Goal: Complete application form: Complete application form

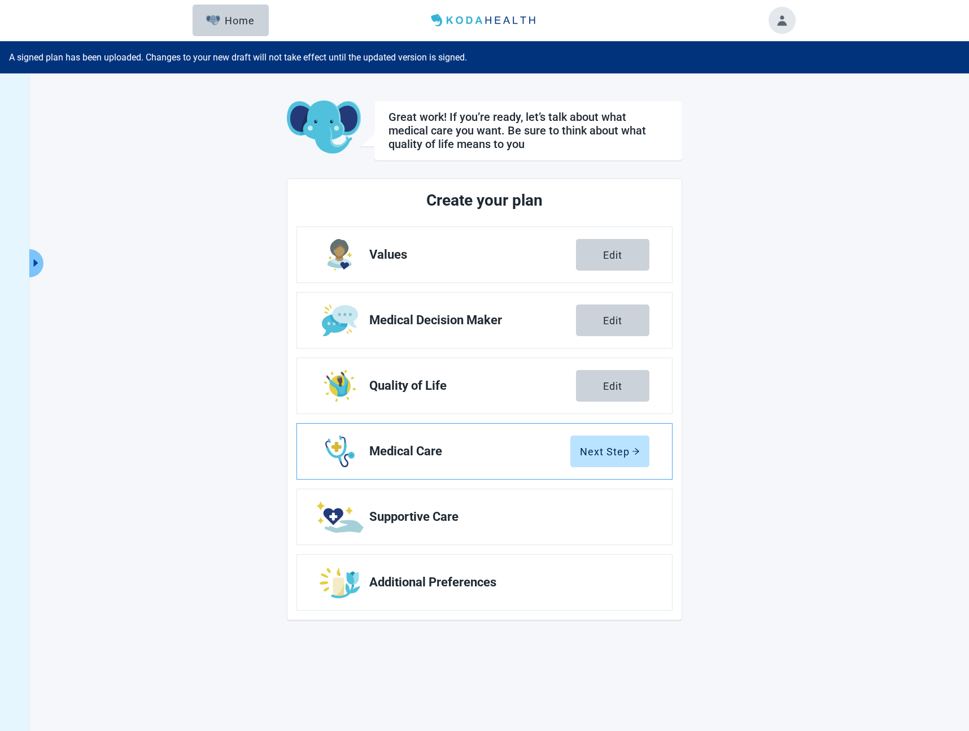
click at [372, 430] on link "Medical Care Next Step" at bounding box center [484, 450] width 375 height 55
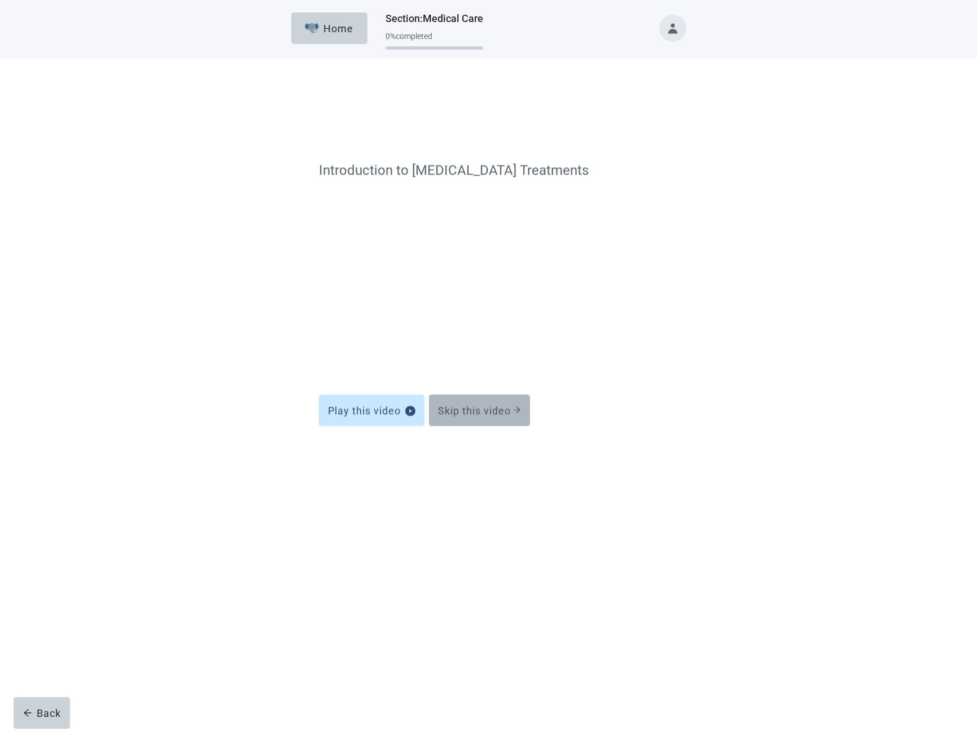
click at [486, 369] on button "Skip this video" at bounding box center [479, 359] width 101 height 32
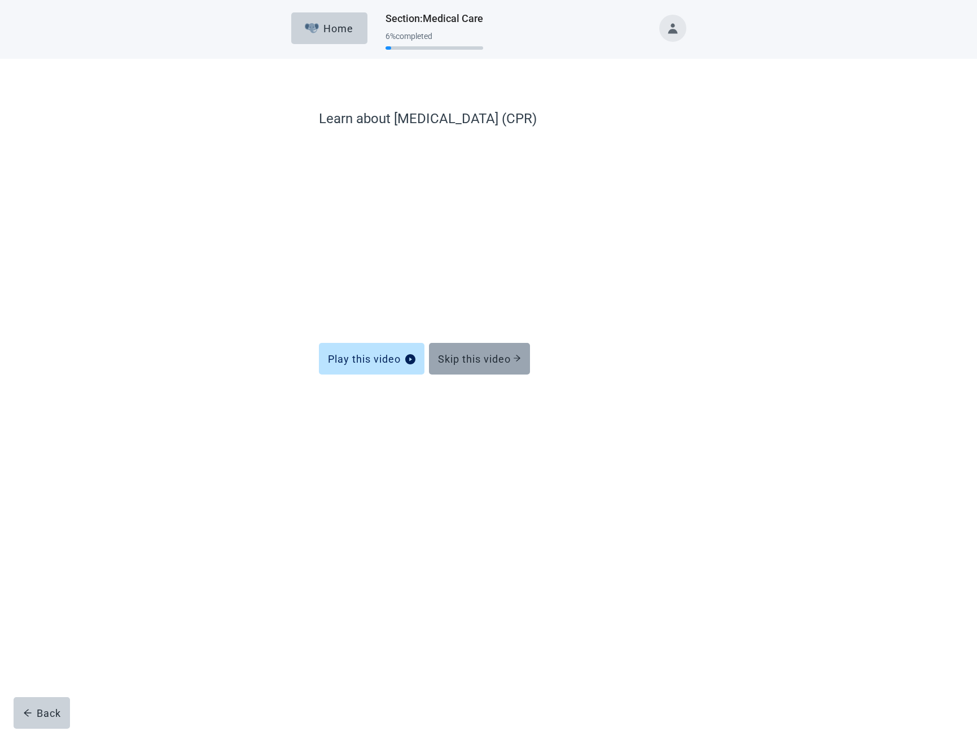
click at [458, 357] on div "Skip this video" at bounding box center [479, 358] width 83 height 11
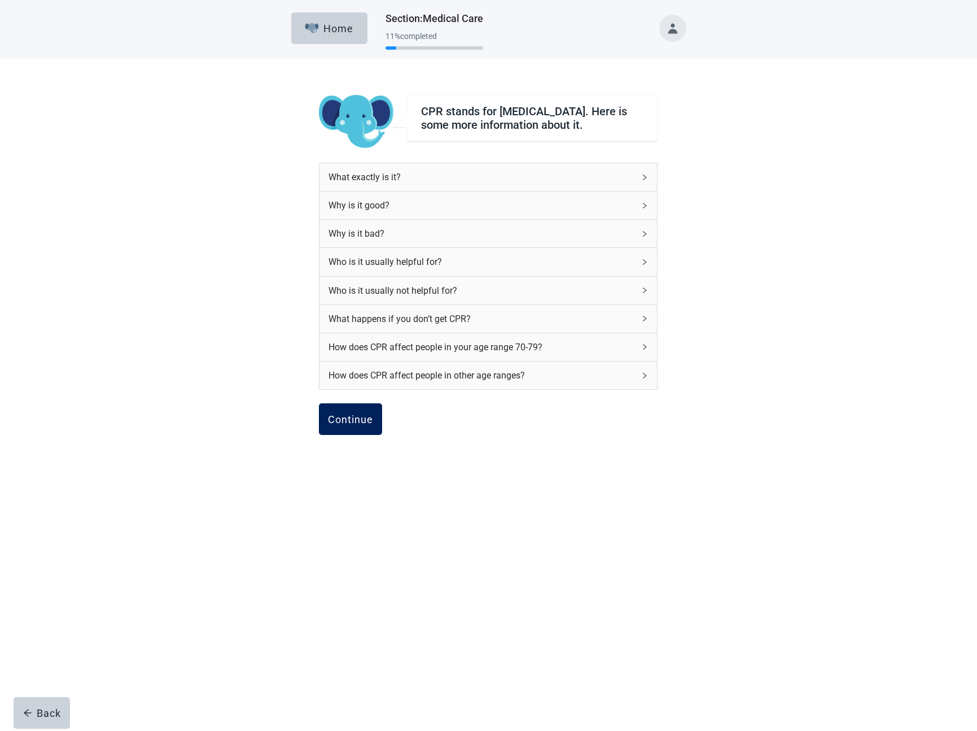
click at [330, 435] on button "Continue" at bounding box center [350, 419] width 63 height 32
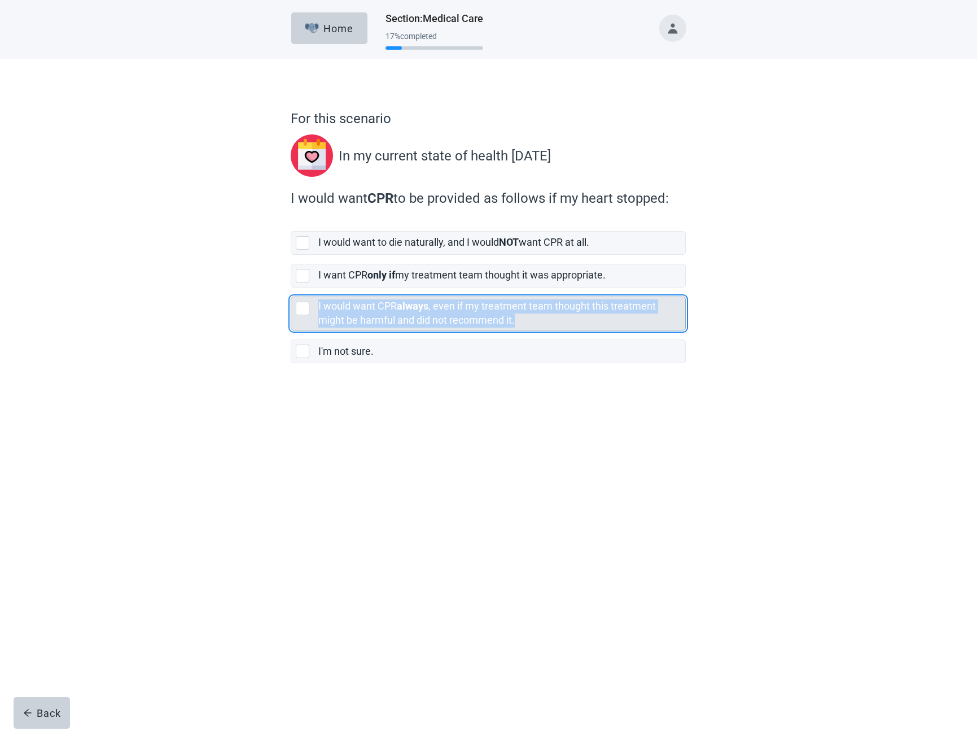
drag, startPoint x: 527, startPoint y: 322, endPoint x: 317, endPoint y: 301, distance: 210.5
click at [317, 301] on div "I would want CPR always , even if my treatment team thought this treatment migh…" at bounding box center [488, 313] width 394 height 33
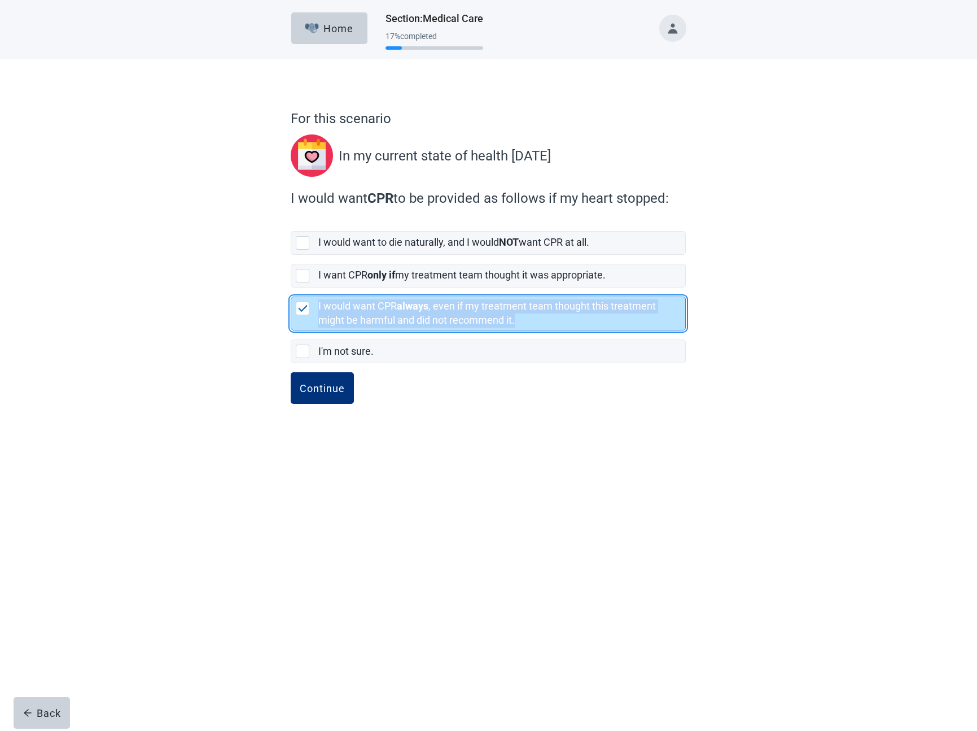
copy label "I would want CPR always , even if my treatment team thought this treatment migh…"
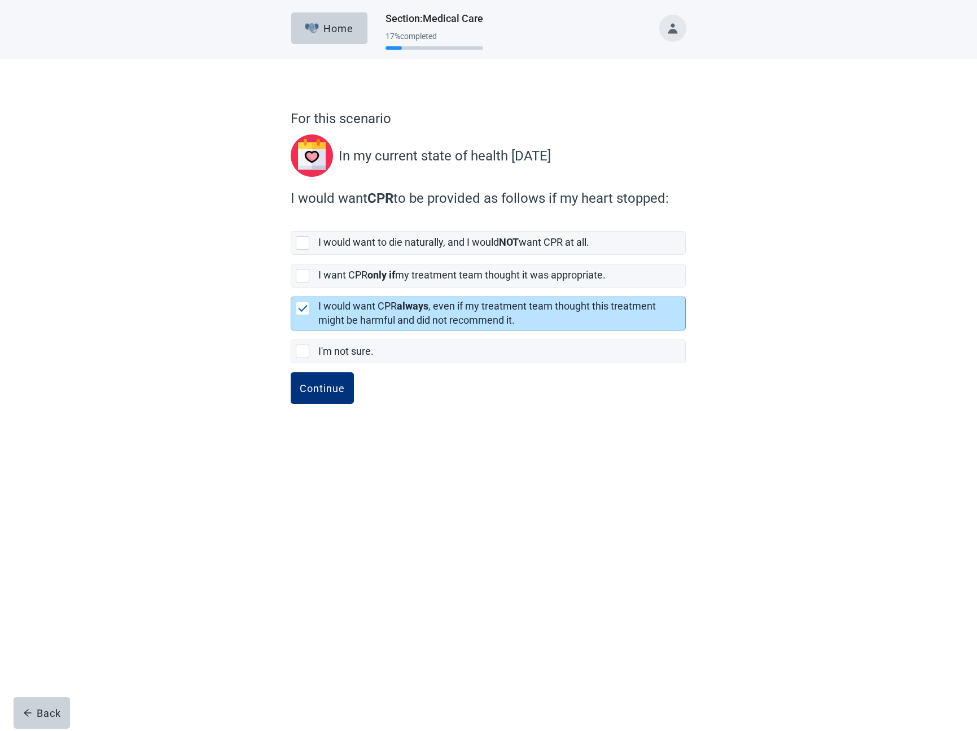
click at [607, 405] on div "Continue" at bounding box center [488, 400] width 395 height 56
click at [340, 387] on div "Continue" at bounding box center [322, 387] width 45 height 11
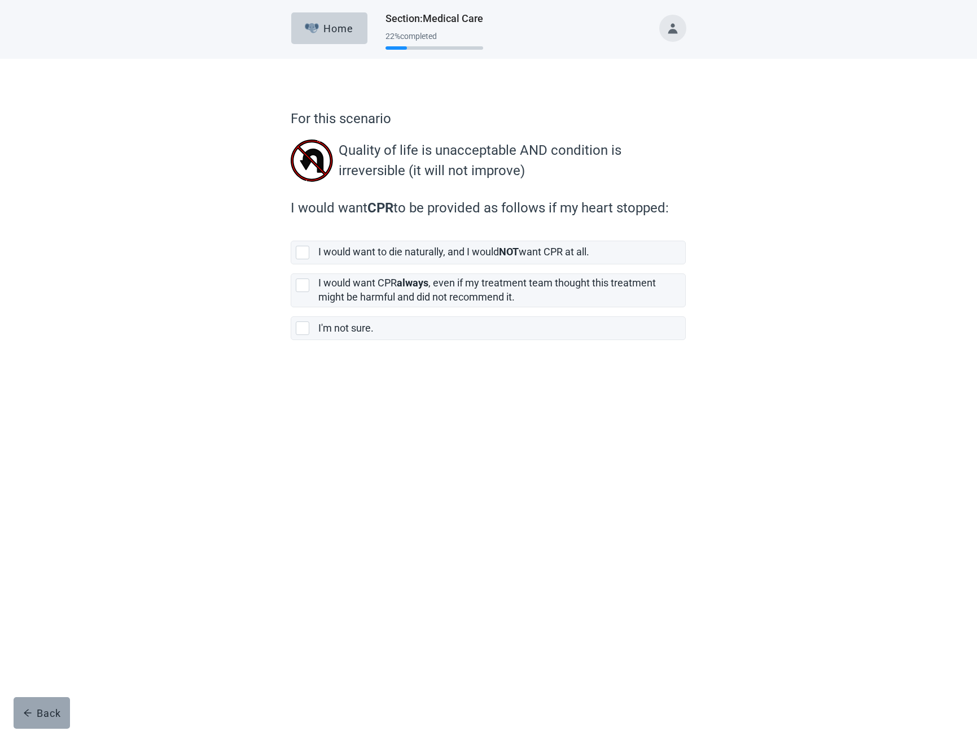
click at [47, 711] on div "Back" at bounding box center [42, 712] width 38 height 11
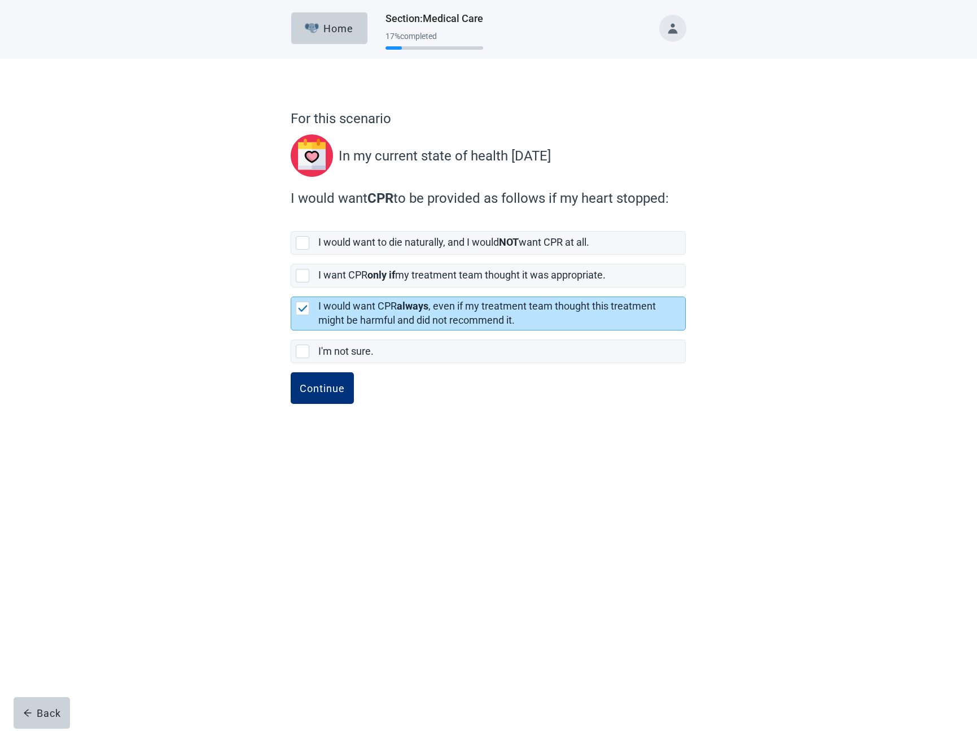
click at [537, 159] on p "In my current state of health [DATE]" at bounding box center [445, 156] width 212 height 20
drag, startPoint x: 537, startPoint y: 159, endPoint x: 342, endPoint y: 160, distance: 195.3
click at [342, 160] on p "In my current state of health [DATE]" at bounding box center [445, 156] width 212 height 20
copy p "In my current state of health [DATE]"
click at [338, 394] on button "Continue" at bounding box center [322, 388] width 63 height 32
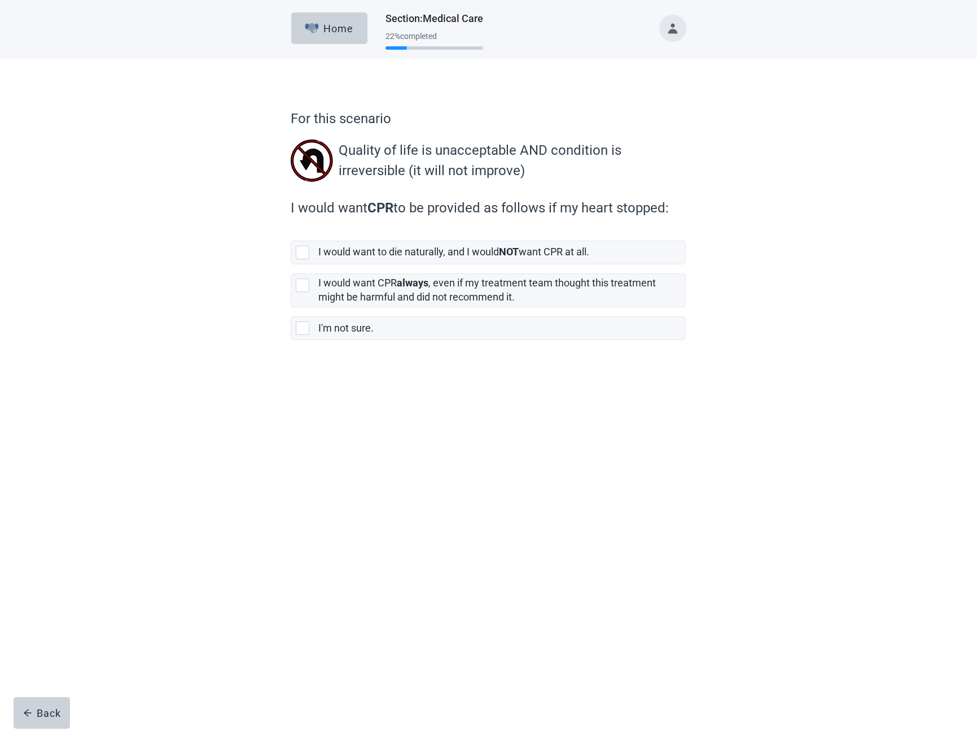
click at [360, 142] on p "Quality of life is unacceptable AND condition is irreversible (it will not impr…" at bounding box center [510, 160] width 342 height 41
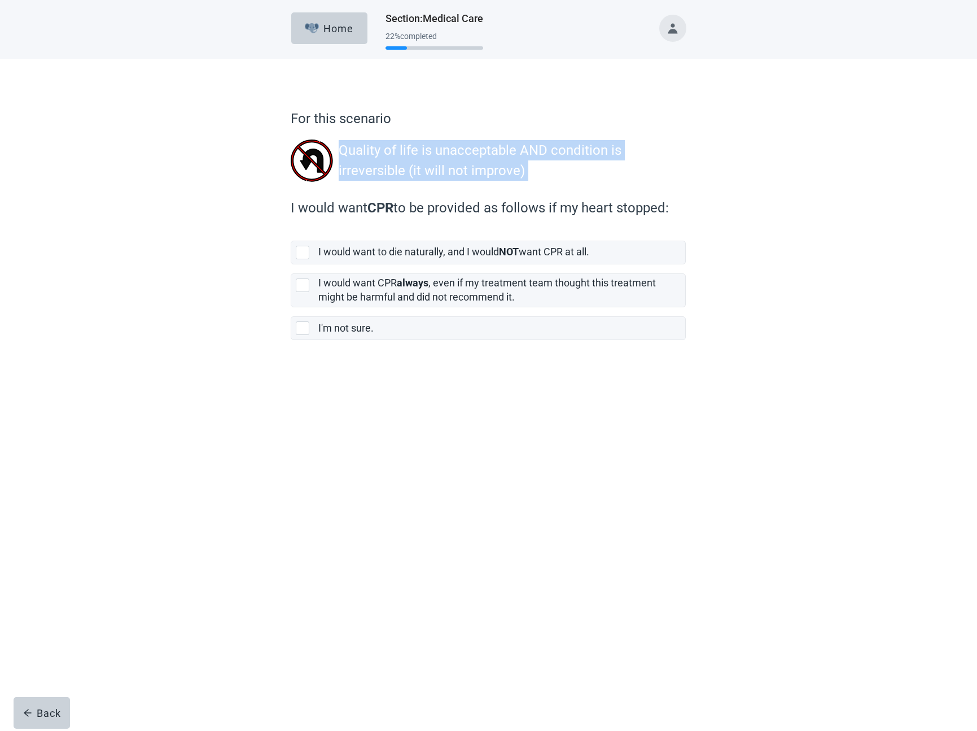
drag, startPoint x: 360, startPoint y: 142, endPoint x: 530, endPoint y: 170, distance: 172.3
click at [530, 170] on p "Quality of life is unacceptable AND condition is irreversible (it will not impr…" at bounding box center [510, 160] width 342 height 41
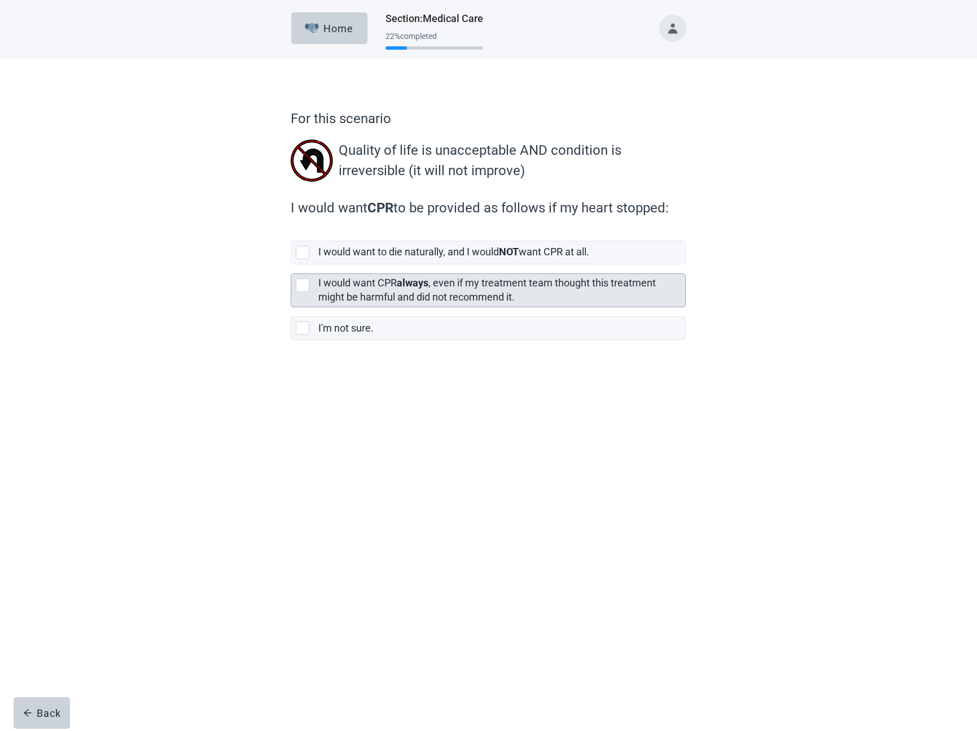
click at [391, 286] on label "I would want CPR always , even if my treatment team thought this treatment migh…" at bounding box center [487, 290] width 338 height 26
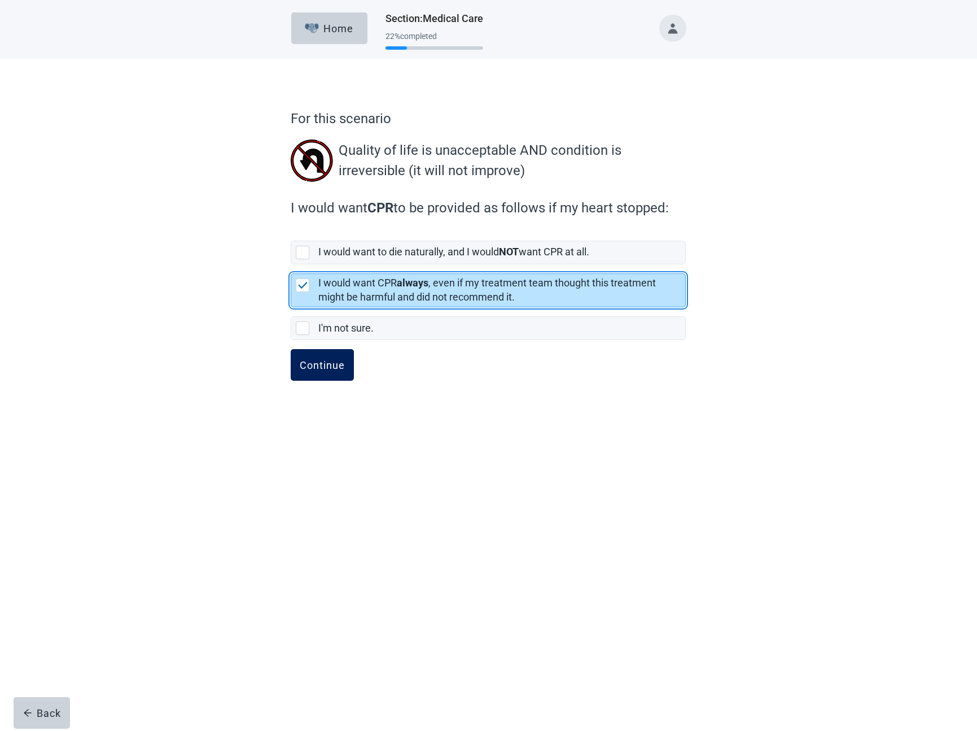
click at [337, 368] on div "Continue" at bounding box center [322, 364] width 45 height 11
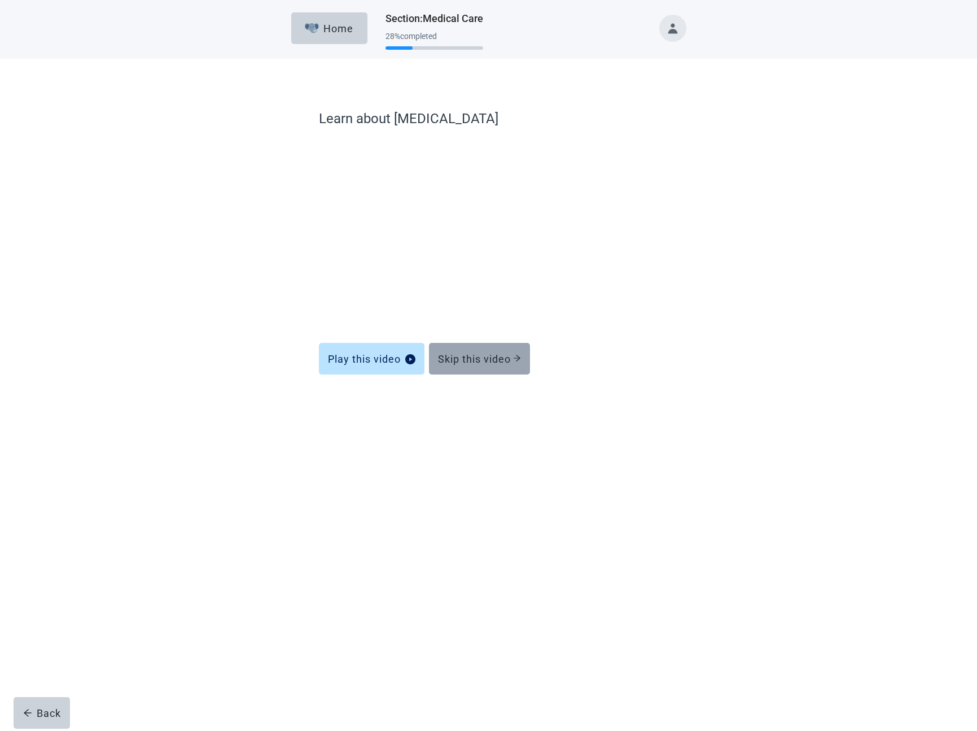
click at [460, 363] on div "Skip this video" at bounding box center [479, 358] width 83 height 11
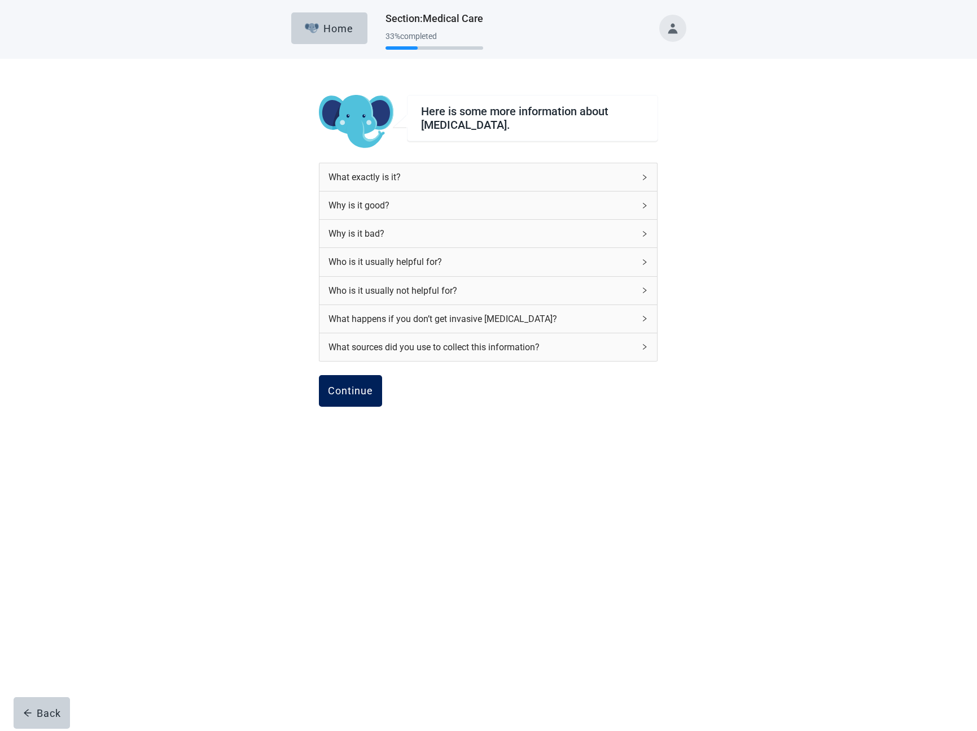
click at [346, 385] on div "Continue" at bounding box center [350, 390] width 45 height 11
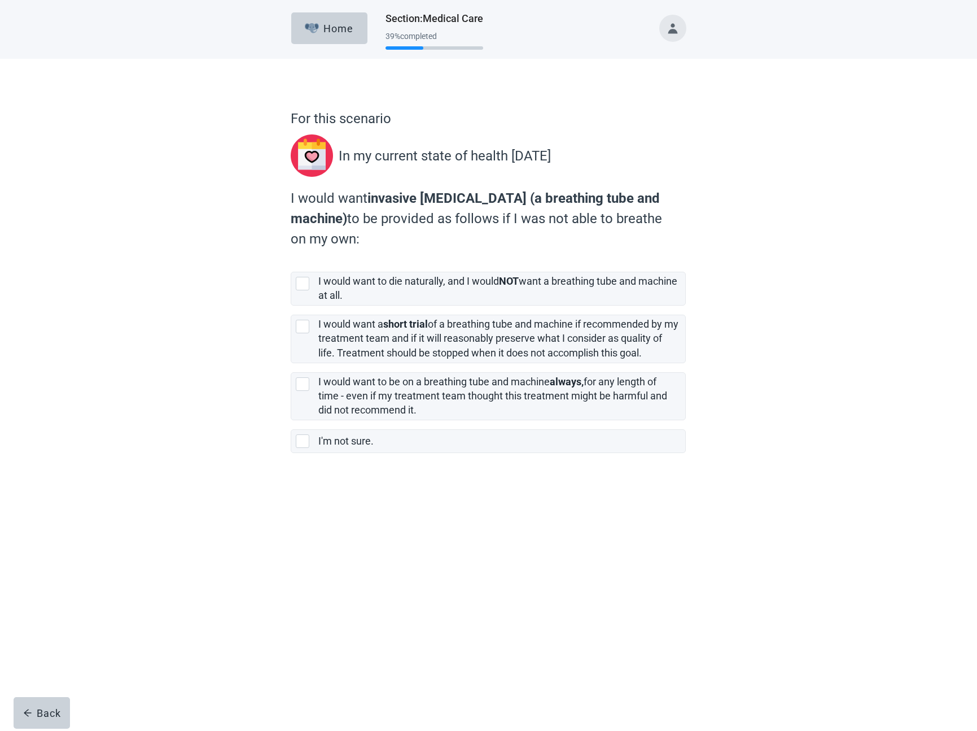
click at [436, 199] on strong "invasive [MEDICAL_DATA] (a breathing tube and machine)" at bounding box center [475, 208] width 369 height 36
drag, startPoint x: 437, startPoint y: 199, endPoint x: 533, endPoint y: 197, distance: 96.0
click at [533, 197] on strong "invasive [MEDICAL_DATA] (a breathing tube and machine)" at bounding box center [475, 208] width 369 height 36
copy strong "[MEDICAL_DATA]"
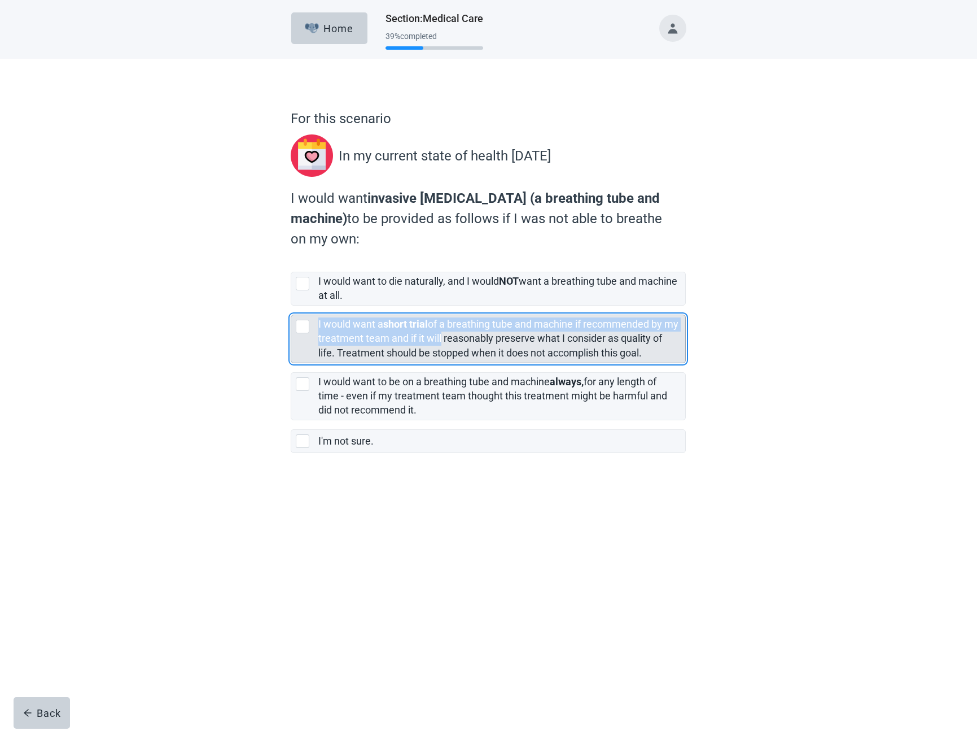
drag, startPoint x: 318, startPoint y: 322, endPoint x: 455, endPoint y: 337, distance: 138.0
click at [455, 337] on div "I would want a short trial of a breathing tube and machine if recommended by my…" at bounding box center [488, 338] width 394 height 47
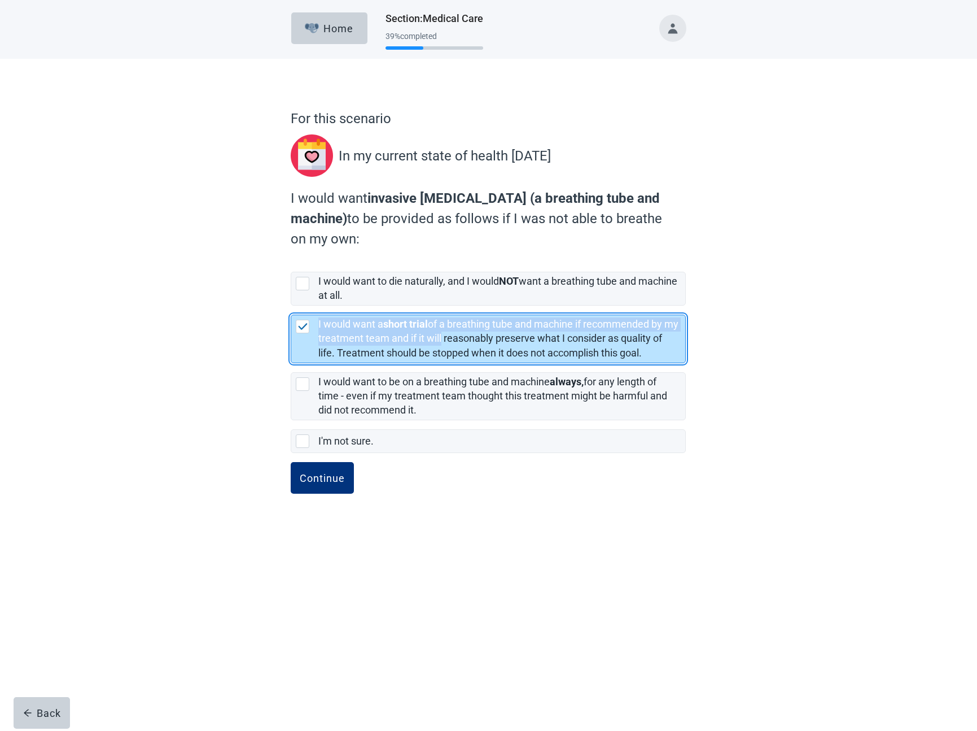
click at [342, 323] on label "I would want a short trial of a breathing tube and machine if recommended by my…" at bounding box center [498, 338] width 360 height 40
drag, startPoint x: 318, startPoint y: 321, endPoint x: 677, endPoint y: 358, distance: 361.5
click at [677, 358] on div "I would want a short trial of a breathing tube and machine if recommended by my…" at bounding box center [498, 338] width 360 height 42
copy label "I would want a short trial of a breathing tube and machine if recommended by my…"
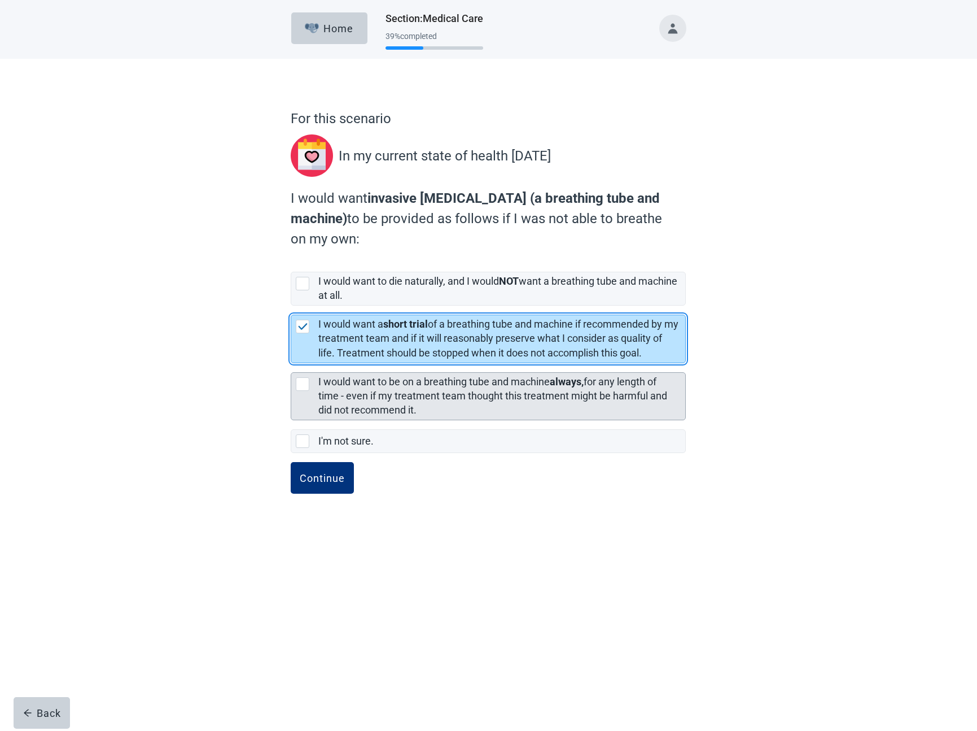
click at [452, 410] on div "I would want to be on a breathing tube and machine always, for any length of ti…" at bounding box center [498, 396] width 360 height 42
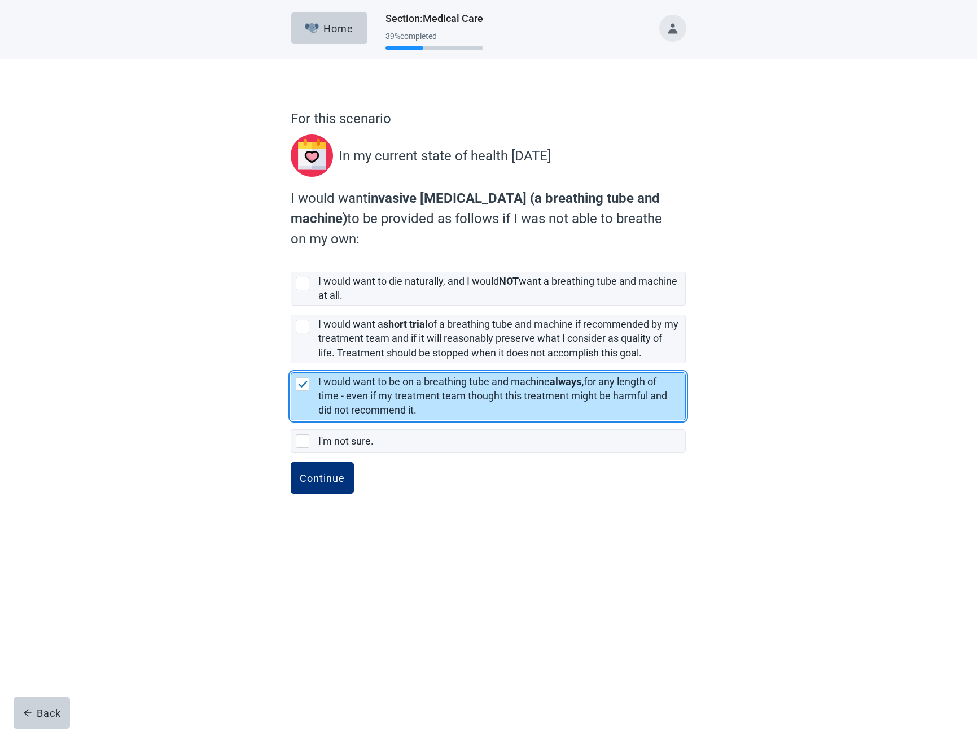
drag, startPoint x: 432, startPoint y: 410, endPoint x: 320, endPoint y: 381, distance: 116.1
click at [320, 381] on div "I would want to be on a breathing tube and machine always, for any length of ti…" at bounding box center [498, 396] width 360 height 42
copy label "I would want to be on a breathing tube and machine always, for any length of ti…"
click at [318, 379] on div "I would want to be on a breathing tube and machine always, for any length of ti…" at bounding box center [488, 396] width 394 height 47
drag, startPoint x: 318, startPoint y: 381, endPoint x: 585, endPoint y: 385, distance: 267.1
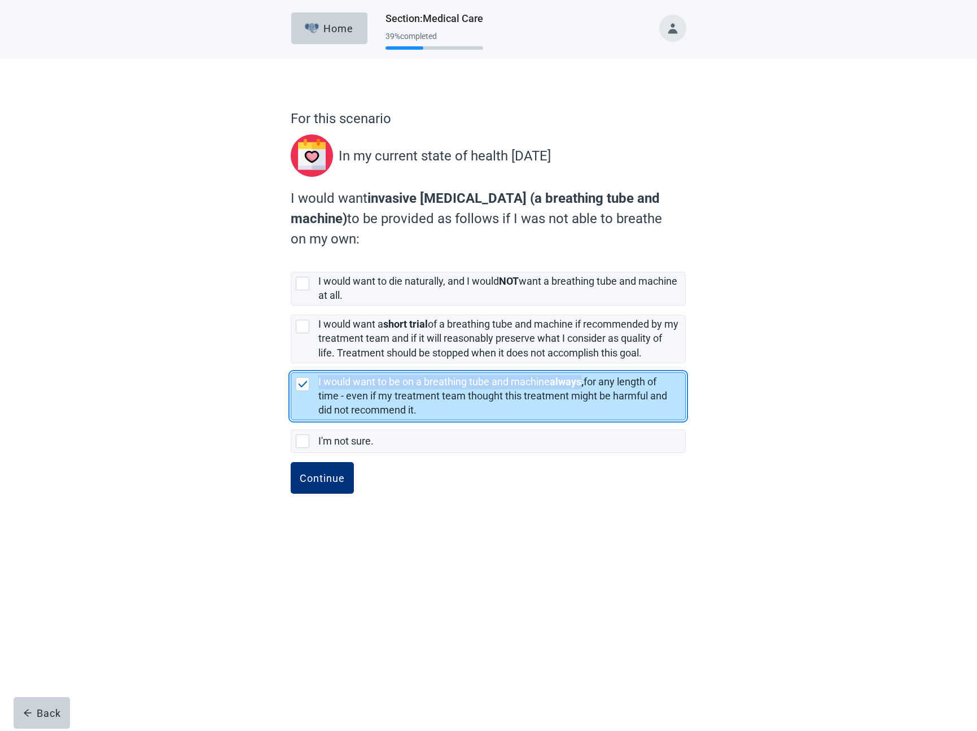
click at [585, 385] on div "I would want to be on a breathing tube and machine always, for any length of ti…" at bounding box center [488, 396] width 394 height 47
copy label "I would want to be on a breathing tube and machine always"
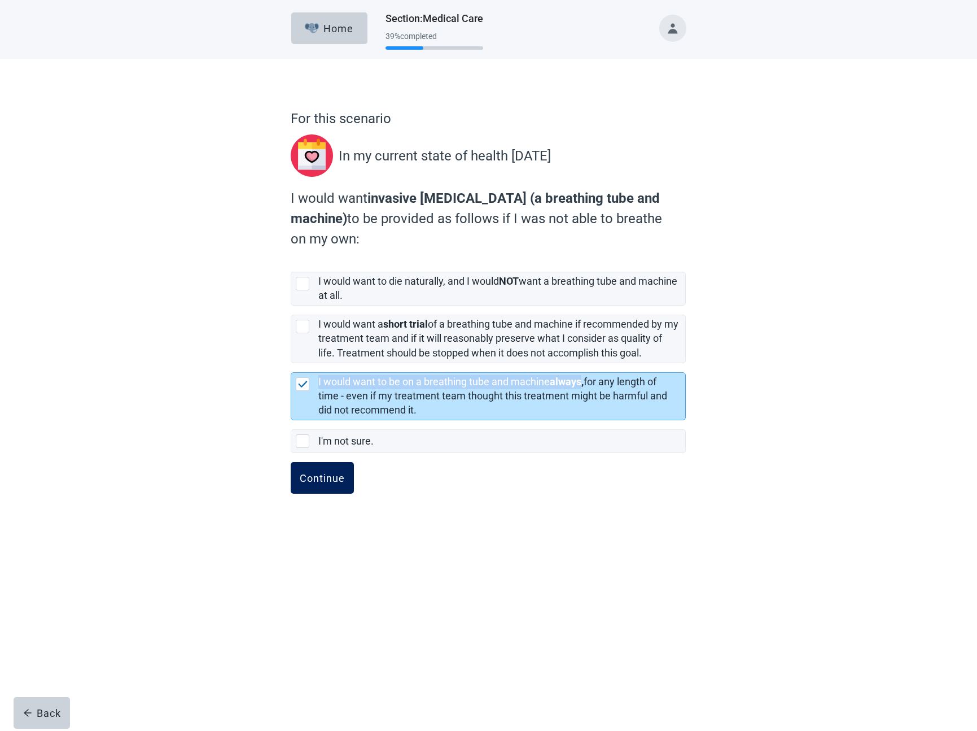
click at [320, 476] on div "Continue" at bounding box center [322, 477] width 45 height 11
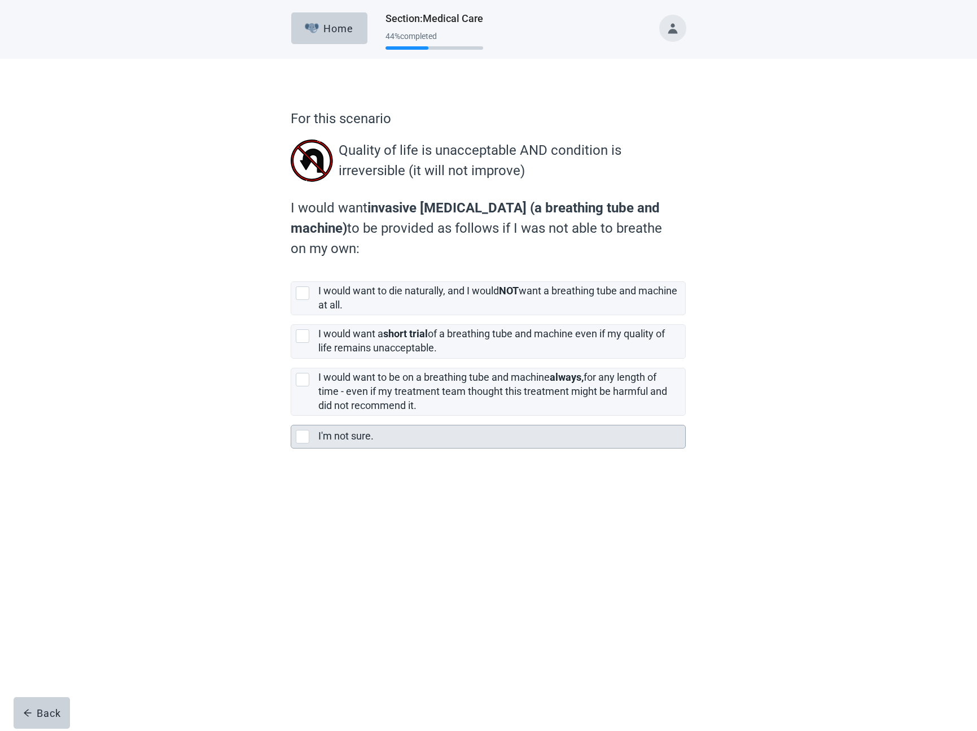
click at [344, 434] on label "I'm not sure." at bounding box center [345, 436] width 55 height 12
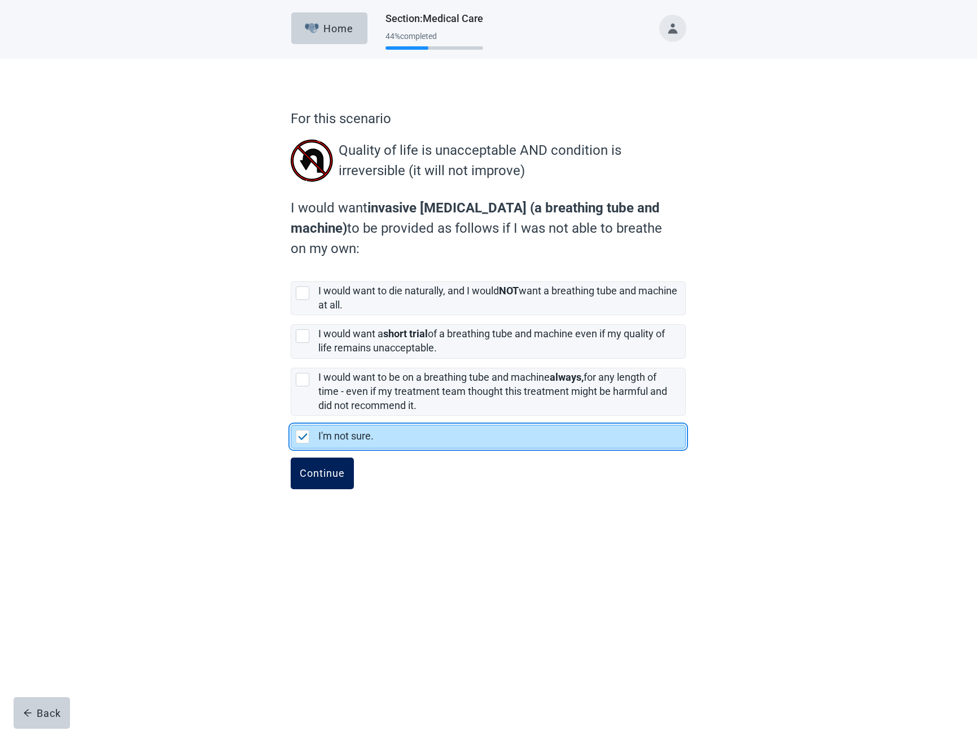
click at [330, 470] on div "Continue" at bounding box center [322, 472] width 45 height 11
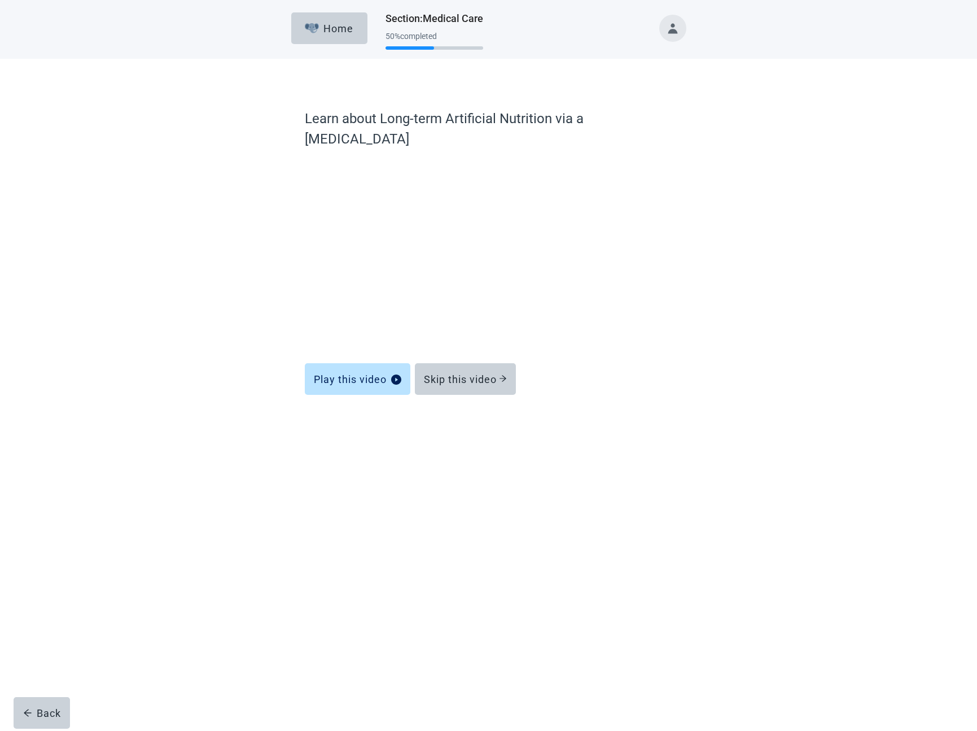
click at [395, 121] on label "Learn about Long-term Artificial Nutrition via a [MEDICAL_DATA]" at bounding box center [489, 128] width 368 height 41
drag, startPoint x: 395, startPoint y: 121, endPoint x: 649, endPoint y: 119, distance: 254.1
click at [649, 119] on label "Learn about Long-term Artificial Nutrition via a [MEDICAL_DATA]" at bounding box center [489, 128] width 368 height 41
copy label "Long-term Artificial Nutrition via a [MEDICAL_DATA]"
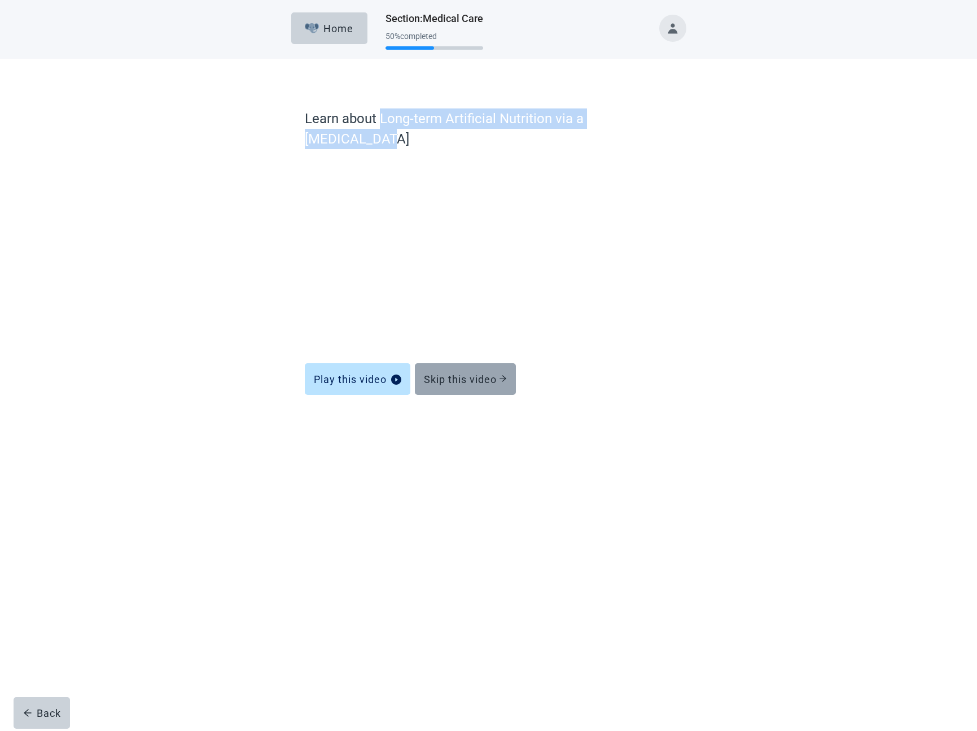
click at [488, 373] on div "Skip this video" at bounding box center [465, 378] width 83 height 11
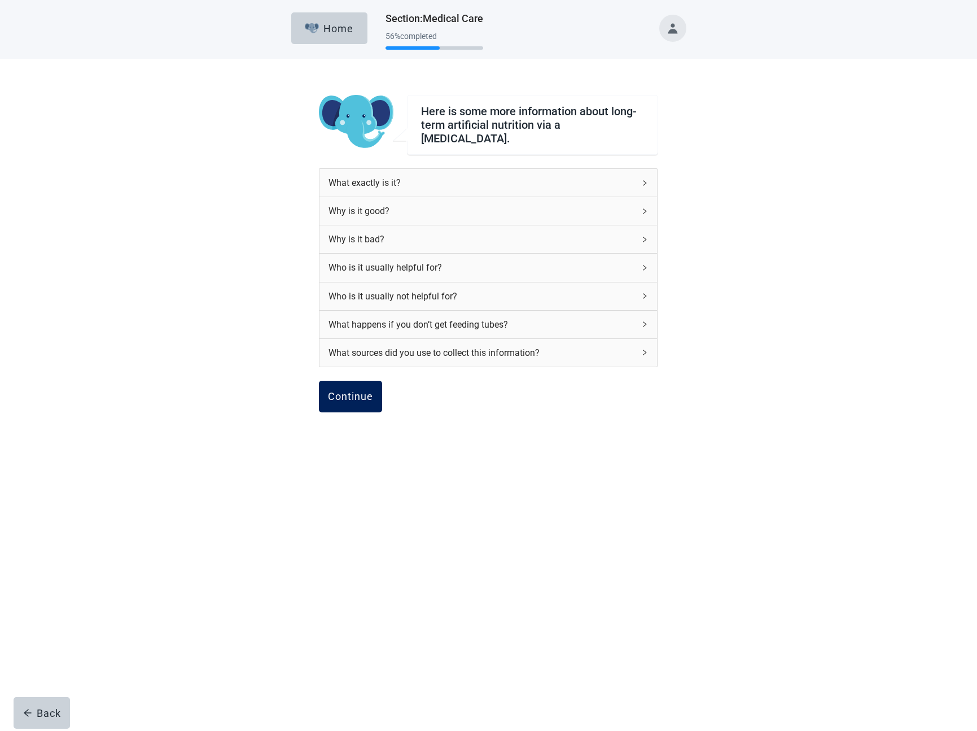
click at [368, 396] on div "Continue" at bounding box center [350, 396] width 45 height 11
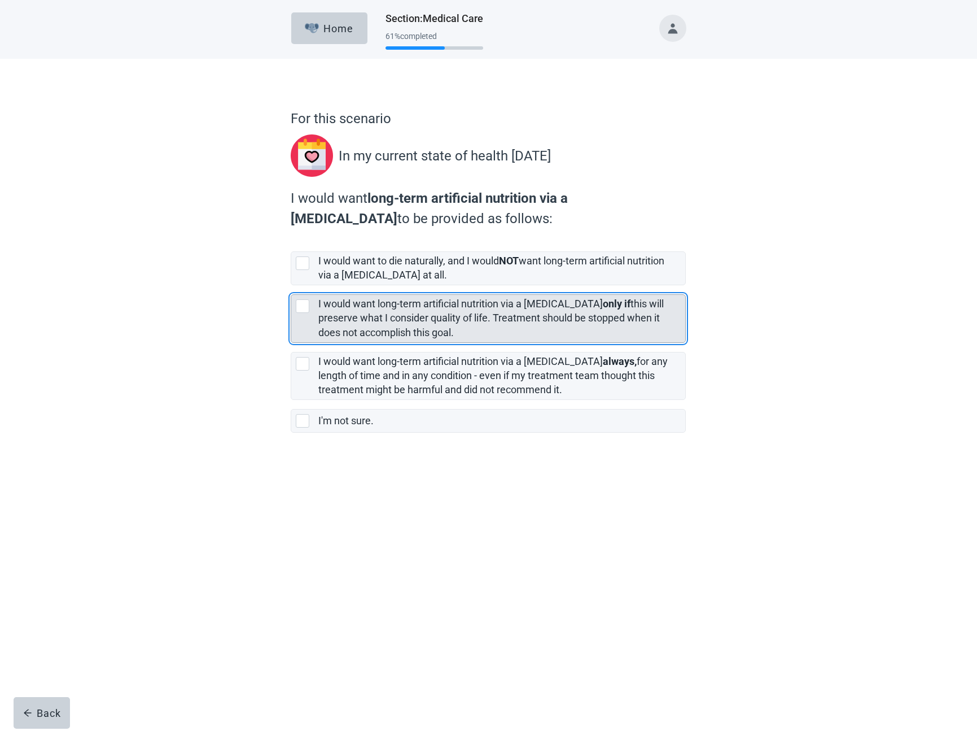
drag, startPoint x: 463, startPoint y: 330, endPoint x: 317, endPoint y: 299, distance: 148.9
click at [317, 299] on div "I would want long-term artificial nutrition via a [MEDICAL_DATA] only if this w…" at bounding box center [488, 318] width 394 height 47
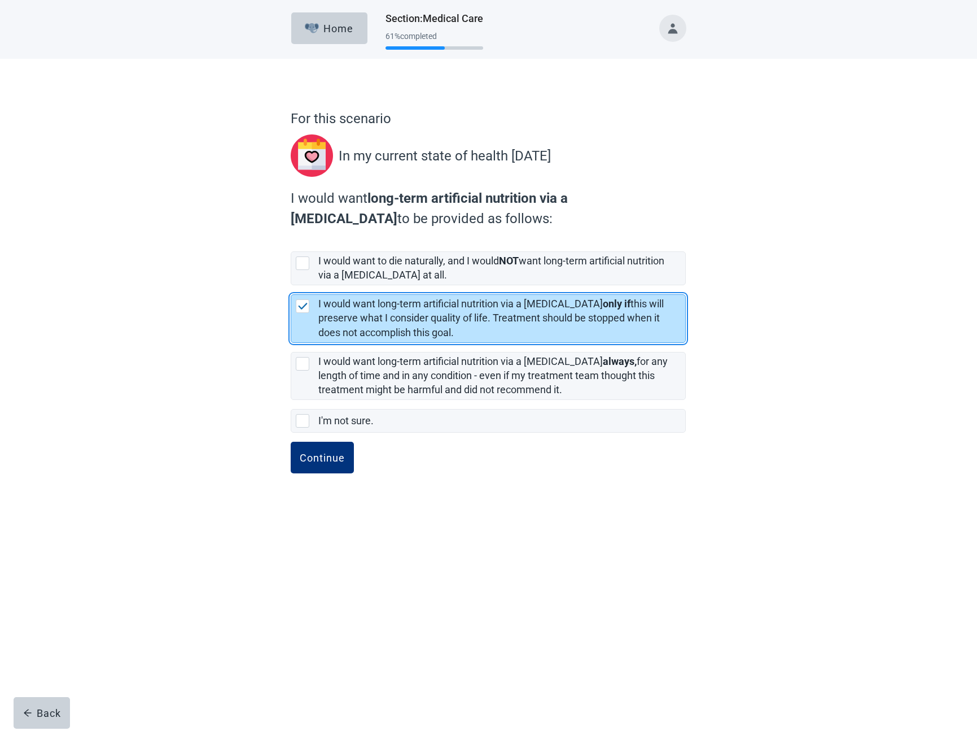
copy label "I would want long-term artificial nutrition via a [MEDICAL_DATA] only if this w…"
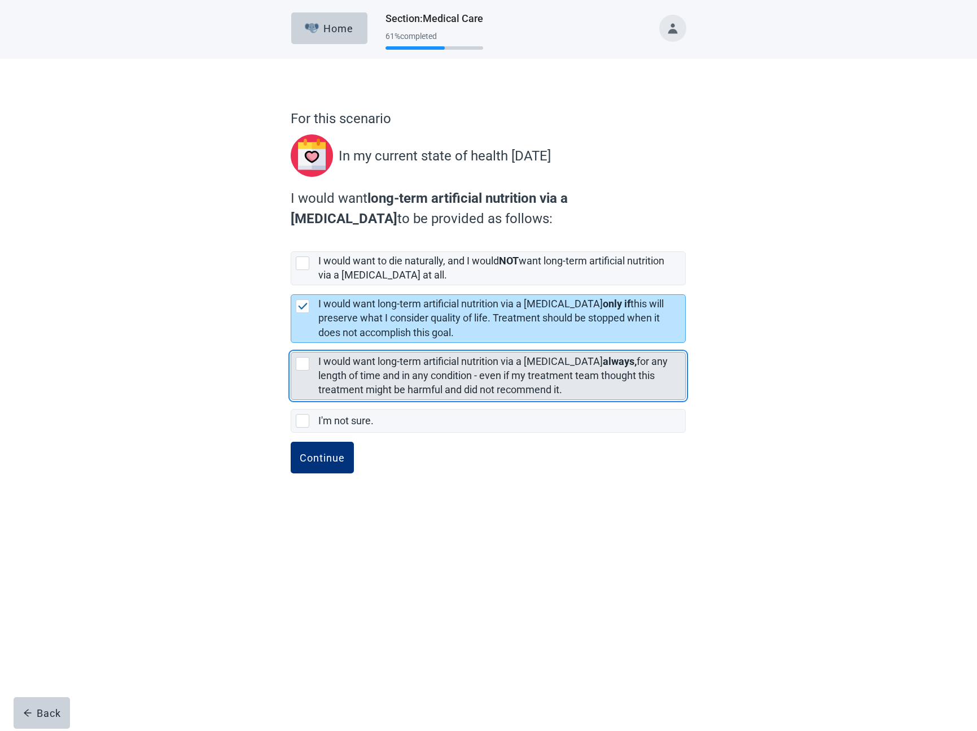
drag, startPoint x: 580, startPoint y: 386, endPoint x: 317, endPoint y: 356, distance: 264.7
click at [317, 356] on div "I would want long-term artificial nutrition via a [MEDICAL_DATA] always, for an…" at bounding box center [488, 375] width 394 height 47
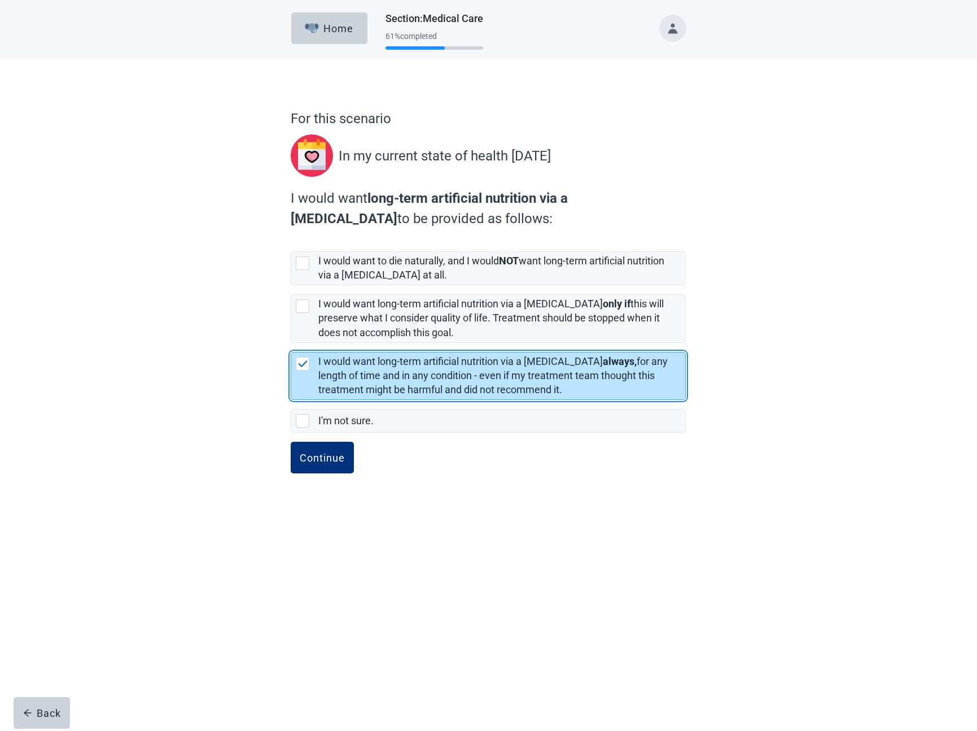
copy label "I would want long-term artificial nutrition via a [MEDICAL_DATA] always, for an…"
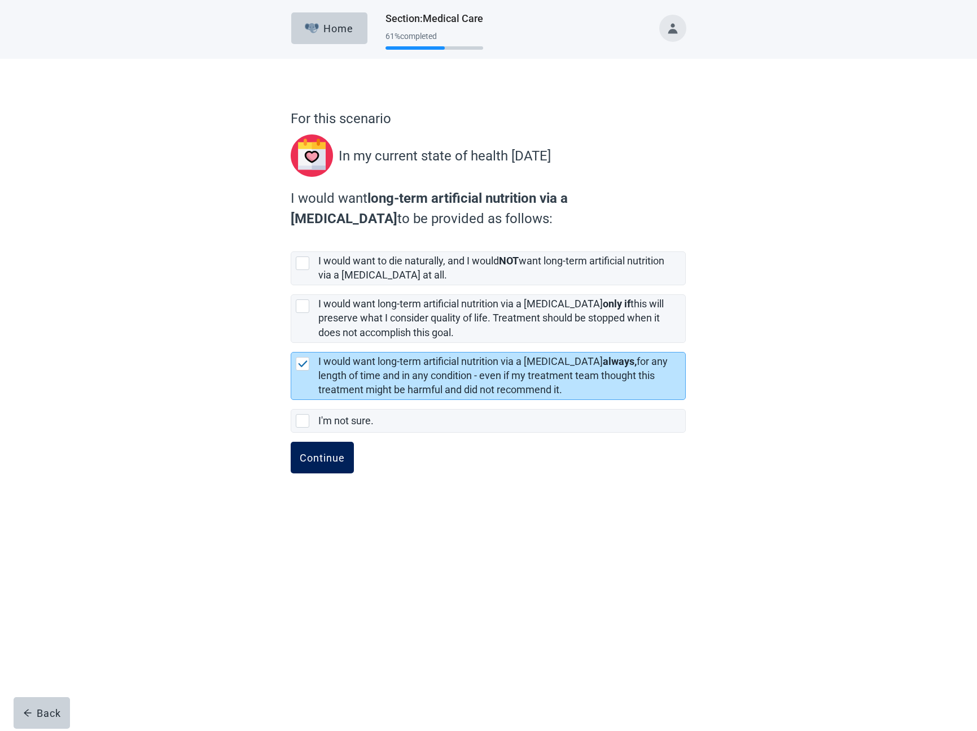
click at [326, 470] on button "Continue" at bounding box center [322, 457] width 63 height 32
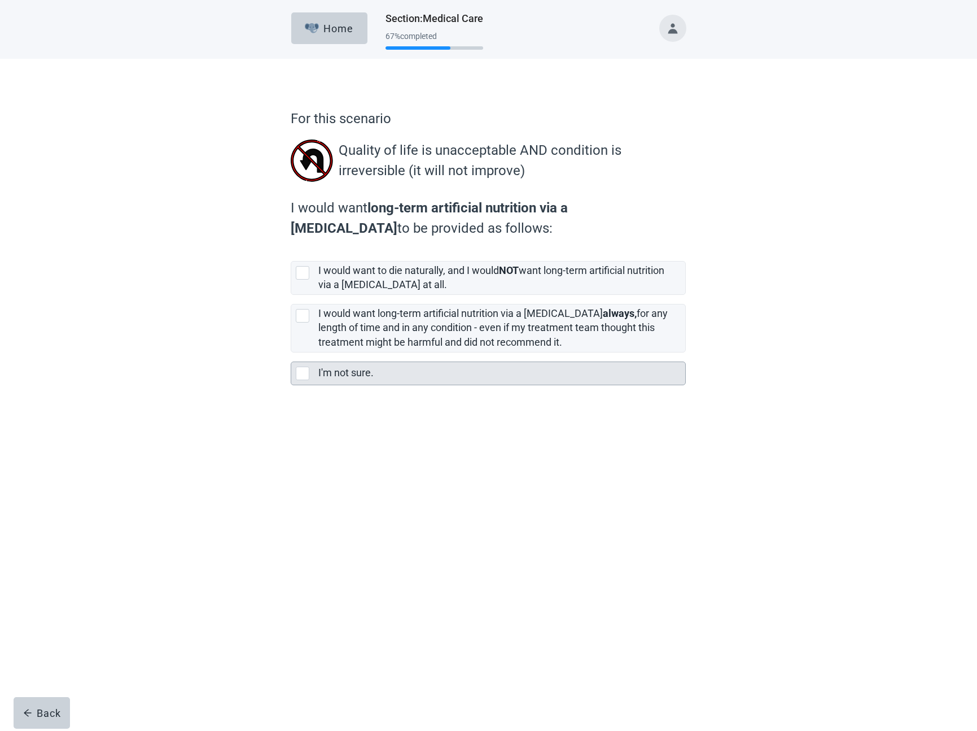
click at [394, 372] on div "I'm not sure." at bounding box center [498, 373] width 360 height 14
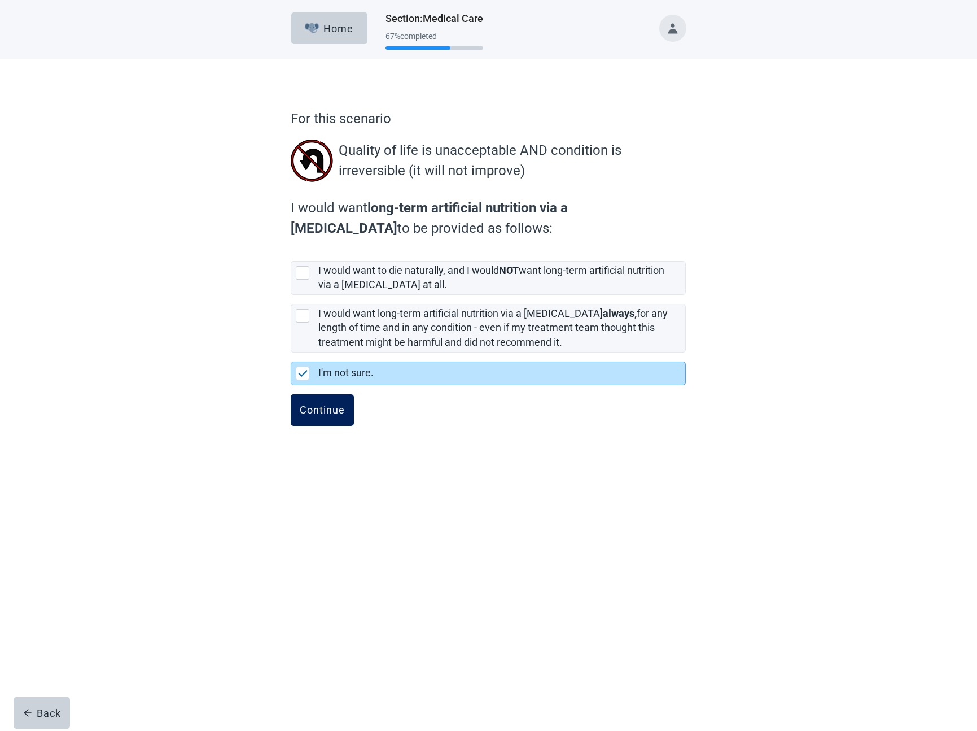
click at [332, 411] on div "Continue" at bounding box center [322, 409] width 45 height 11
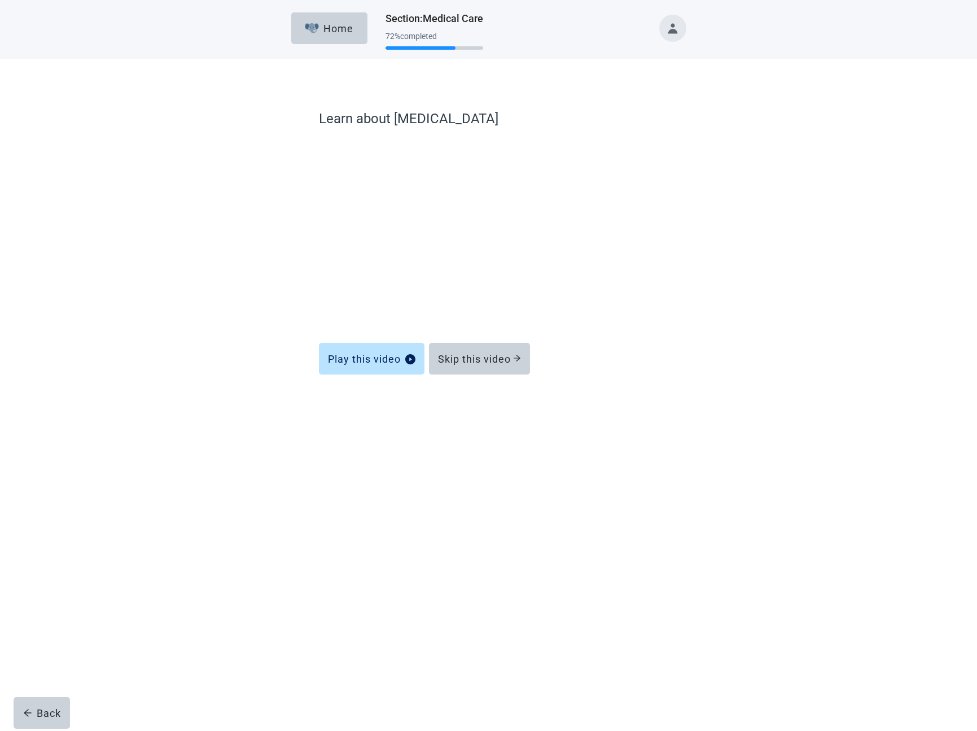
click at [425, 123] on label "Learn about [MEDICAL_DATA]" at bounding box center [488, 118] width 339 height 20
copy label "[MEDICAL_DATA]"
click at [515, 366] on button "Skip this video" at bounding box center [479, 359] width 101 height 32
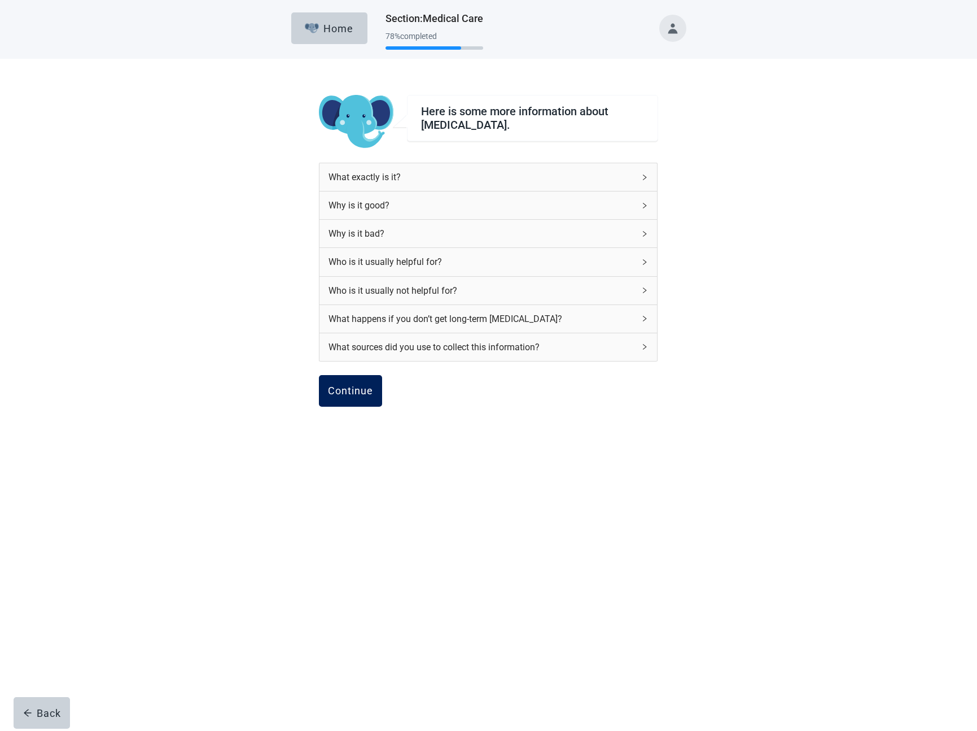
click at [354, 392] on div "Continue" at bounding box center [350, 390] width 45 height 11
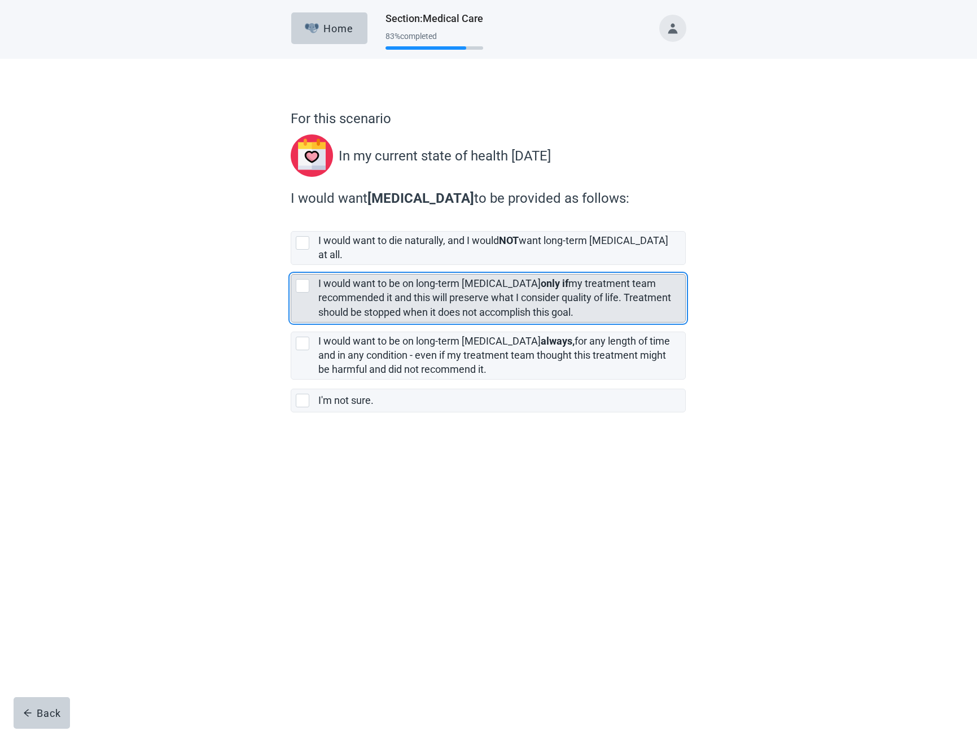
drag, startPoint x: 562, startPoint y: 296, endPoint x: 320, endPoint y: 275, distance: 243.1
click at [320, 277] on div "I would want to be on long-term [MEDICAL_DATA] only if my treatment team recomm…" at bounding box center [498, 298] width 360 height 42
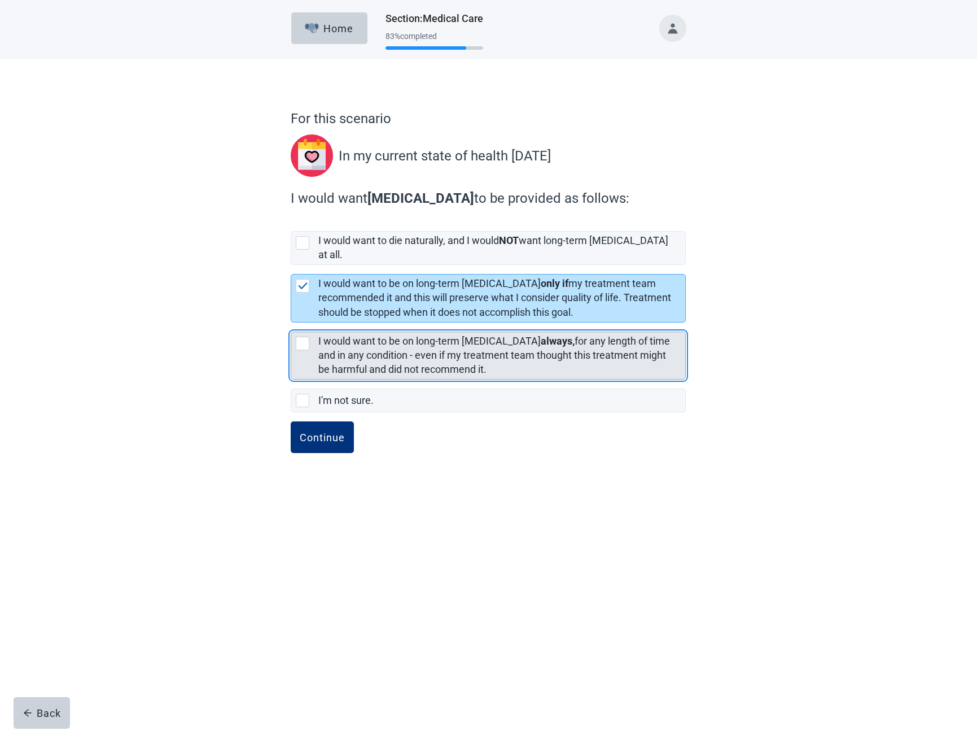
drag, startPoint x: 481, startPoint y: 356, endPoint x: 317, endPoint y: 326, distance: 167.0
click at [317, 332] on div "I would want to be on long-term [MEDICAL_DATA] always, for any length of time a…" at bounding box center [488, 355] width 394 height 47
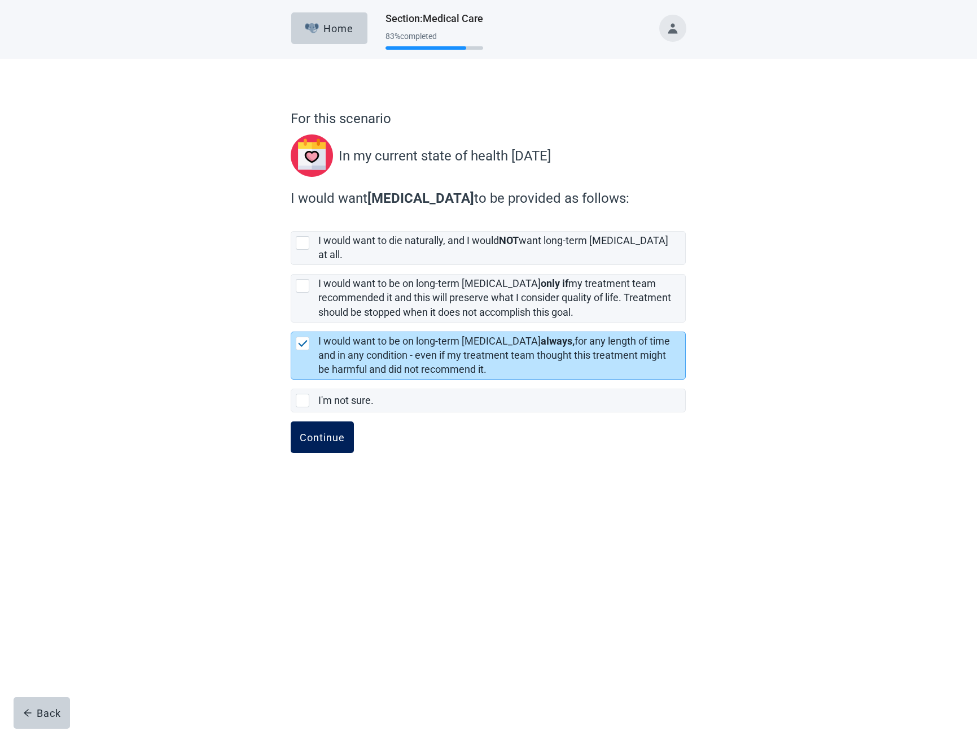
click at [335, 431] on div "Continue" at bounding box center [322, 436] width 45 height 11
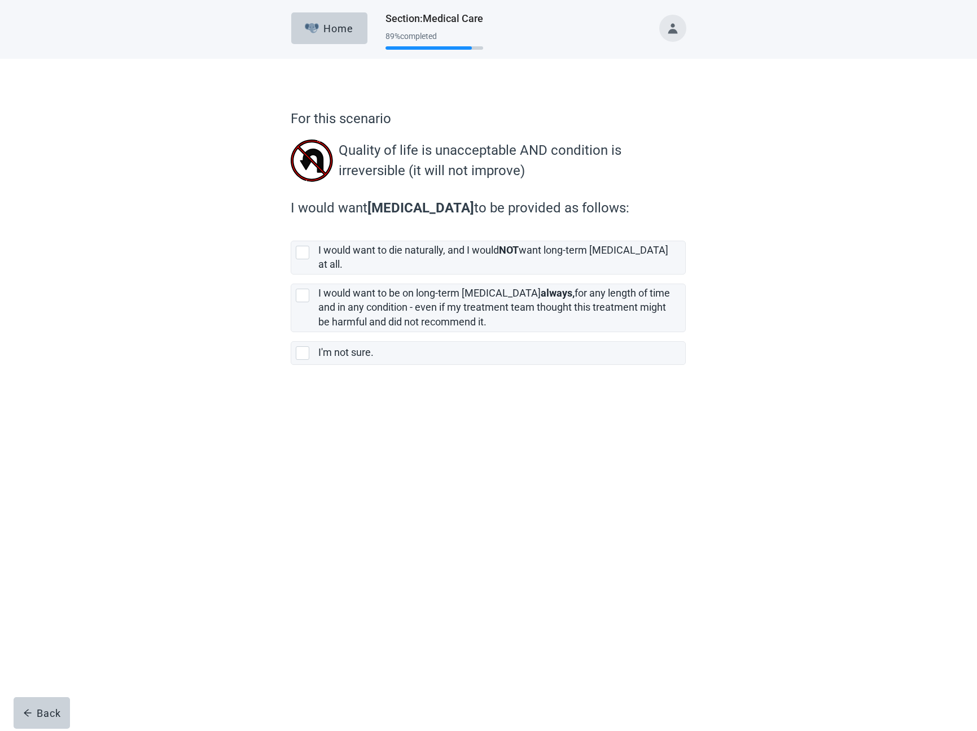
click at [661, 27] on button "Toggle account menu" at bounding box center [672, 28] width 27 height 27
click at [646, 154] on span "Logout" at bounding box center [650, 150] width 28 height 11
